Goal: Entertainment & Leisure: Consume media (video, audio)

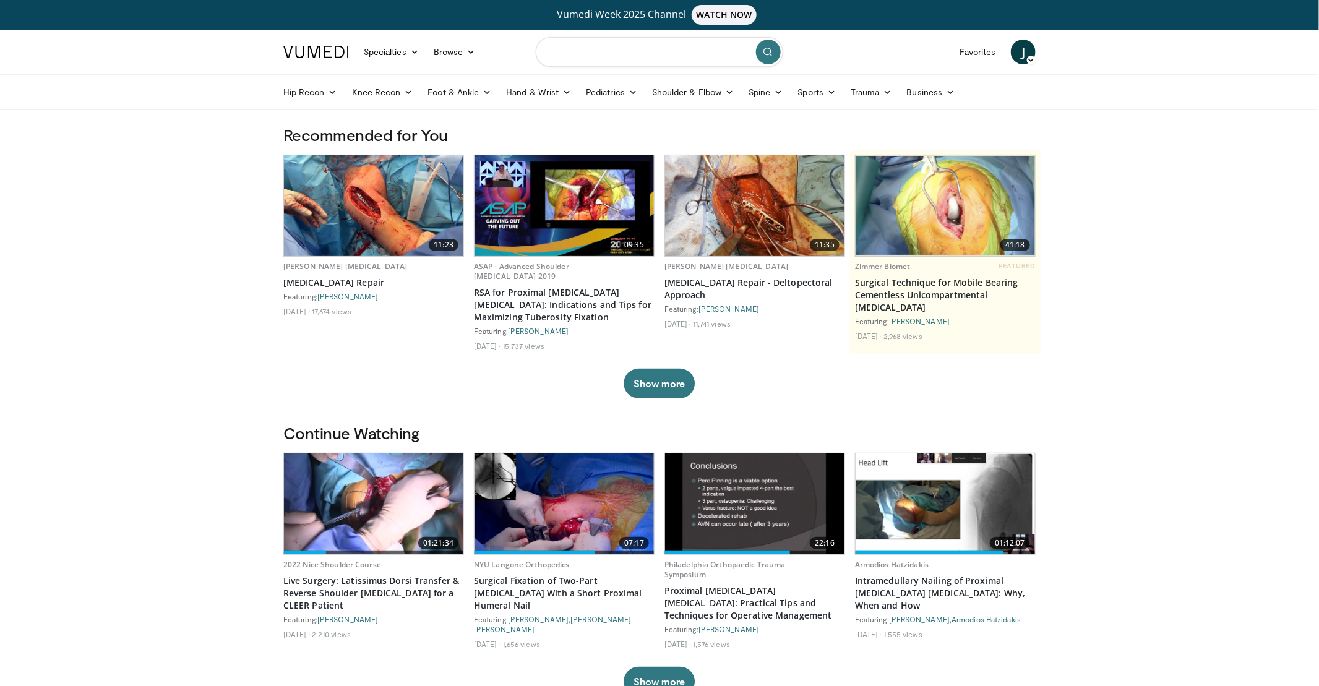
click at [631, 52] on input "Search topics, interventions" at bounding box center [659, 52] width 247 height 30
type input "**********"
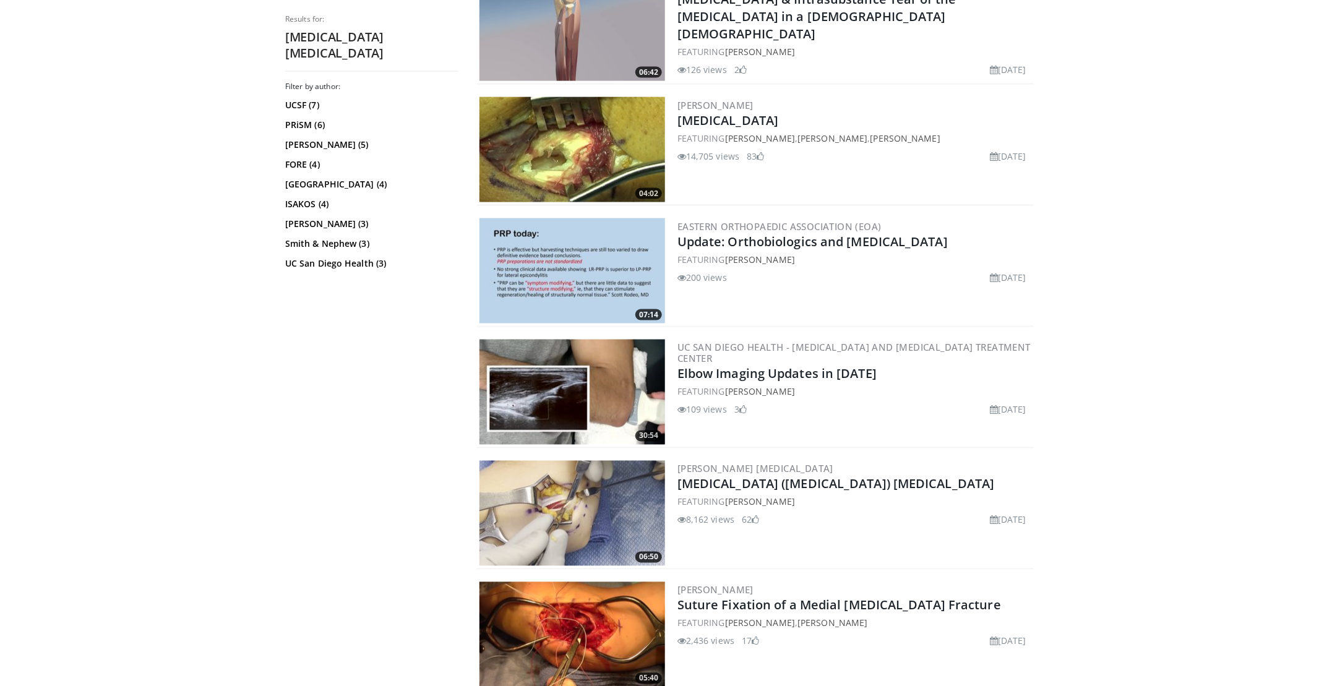
scroll to position [866, 0]
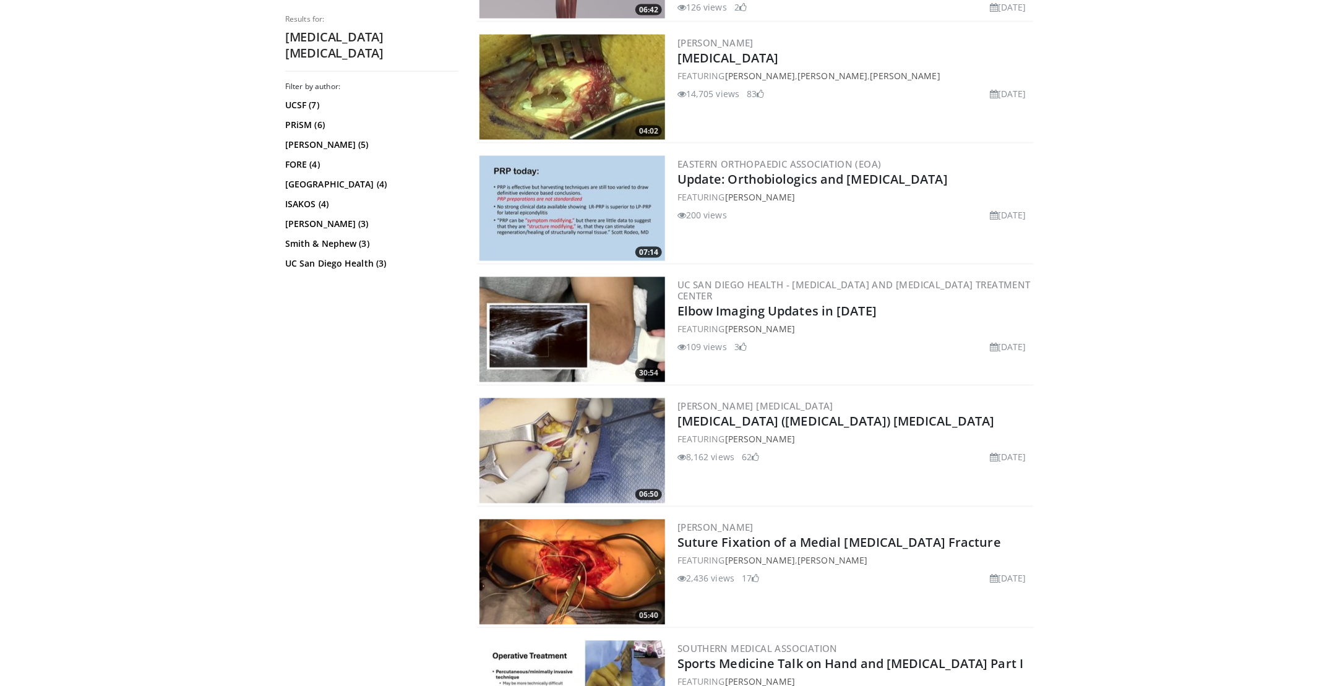
click at [946, 418] on link "[MEDICAL_DATA] ([MEDICAL_DATA]) [MEDICAL_DATA]" at bounding box center [835, 421] width 317 height 17
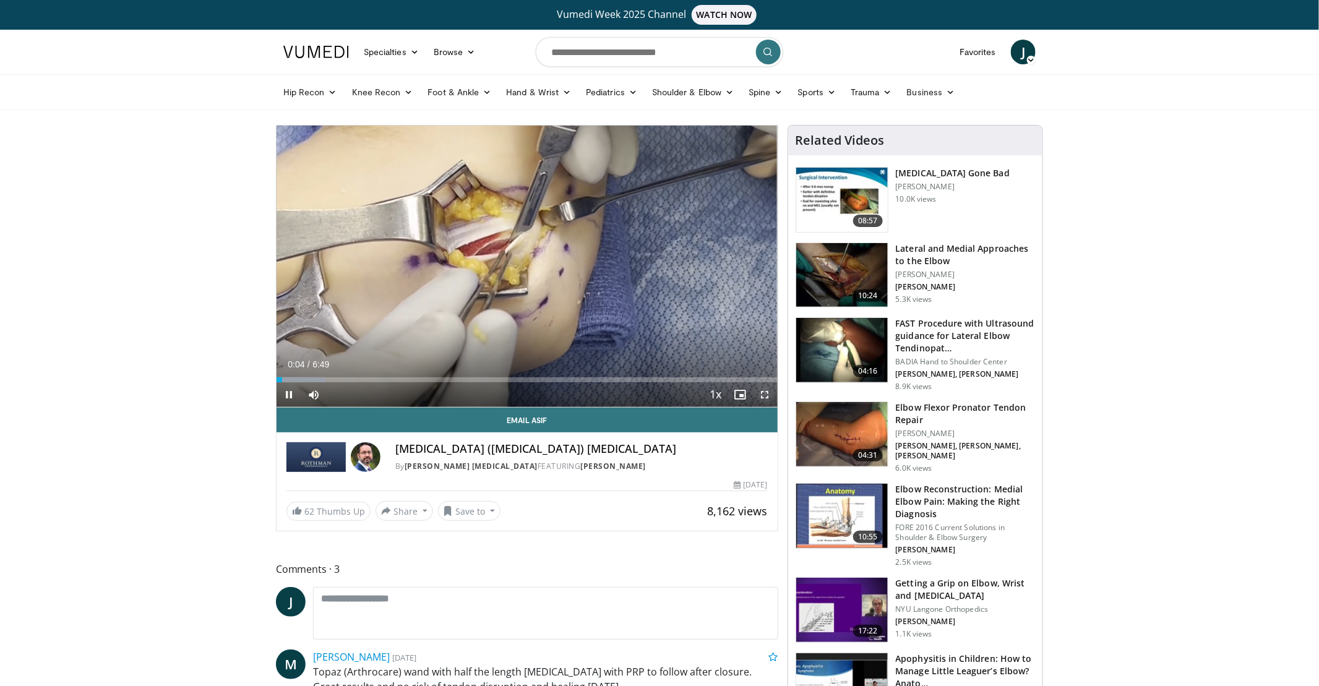
click at [769, 402] on span "Video Player" at bounding box center [765, 394] width 25 height 25
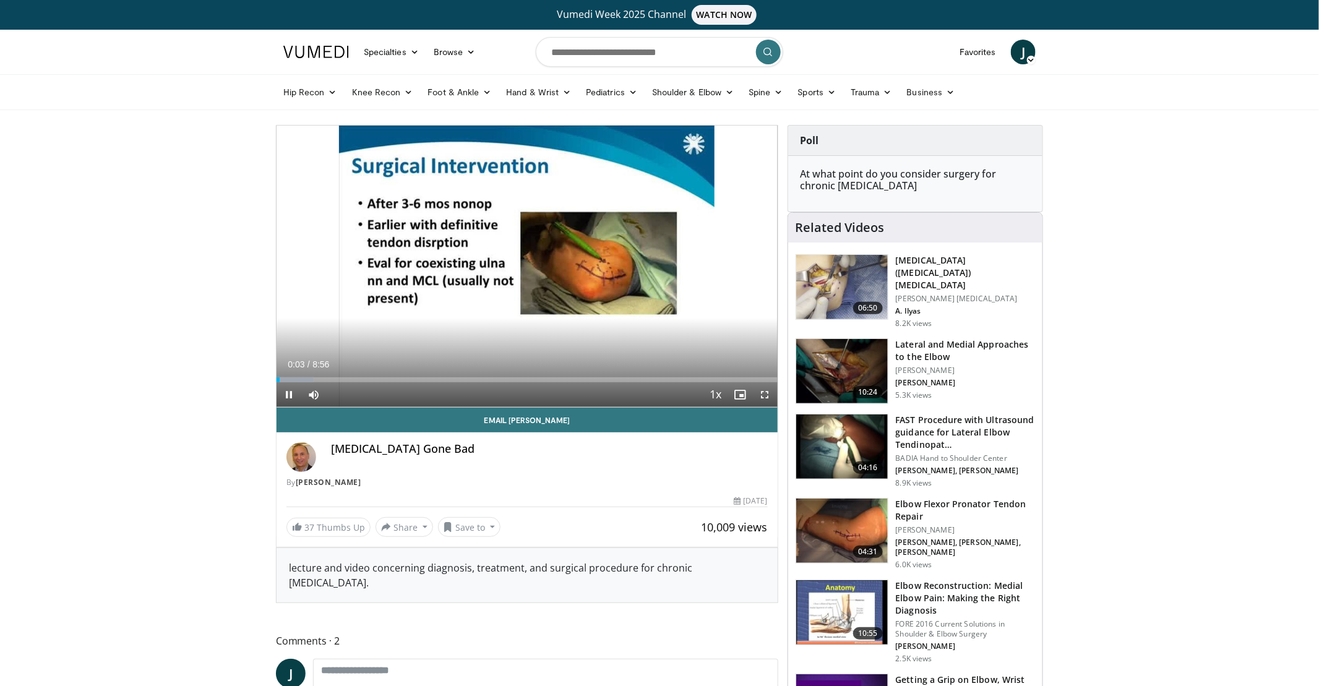
click at [526, 264] on icon "Video Player" at bounding box center [527, 266] width 35 height 35
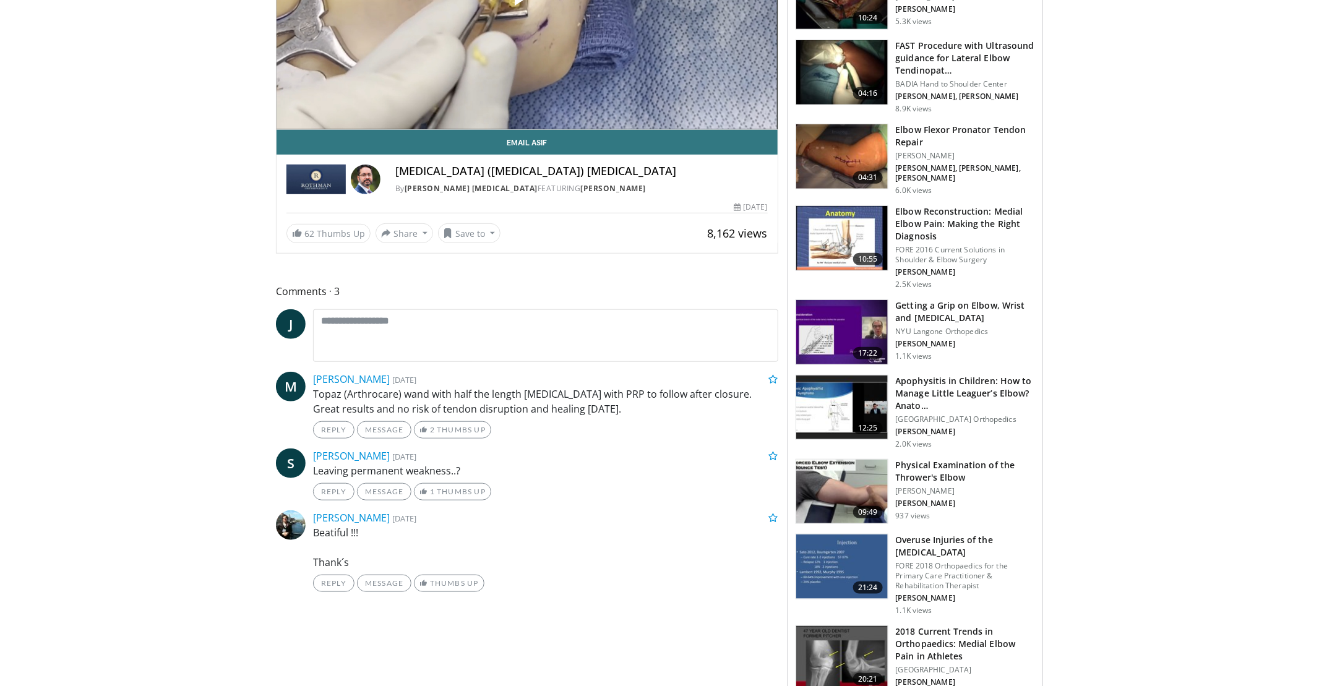
scroll to position [309, 0]
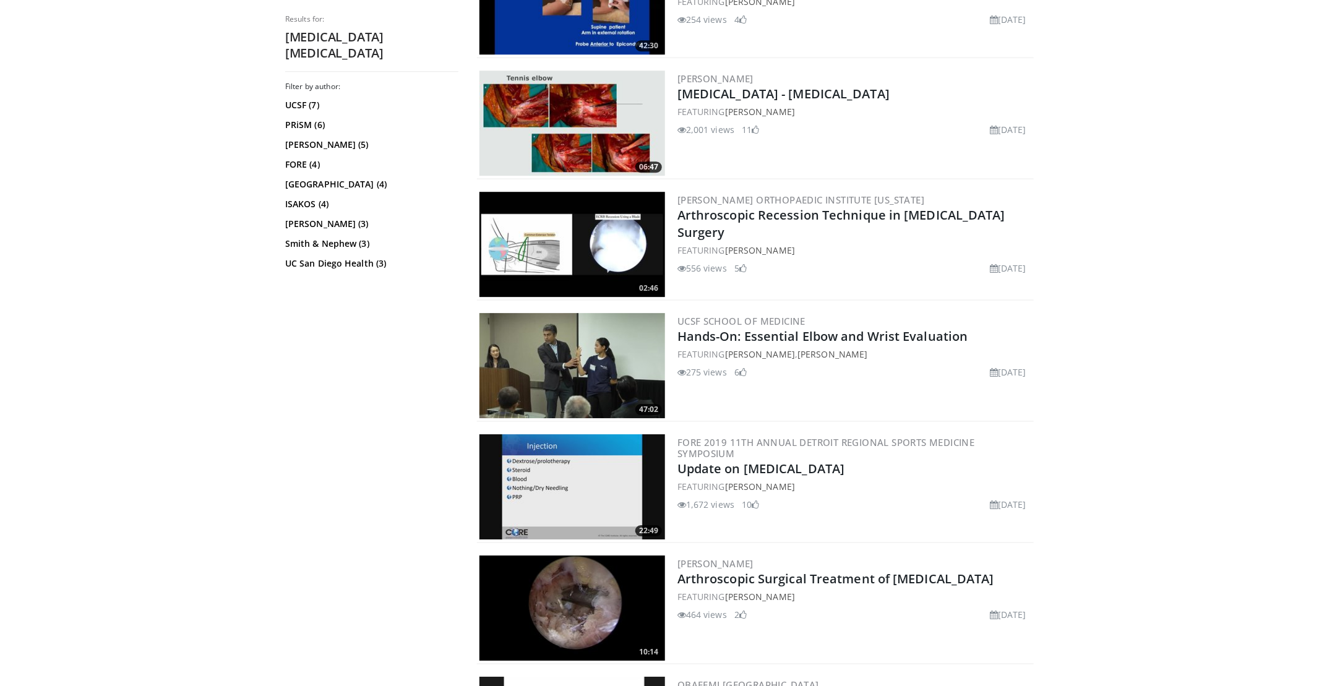
scroll to position [1732, 0]
